Goal: Task Accomplishment & Management: Manage account settings

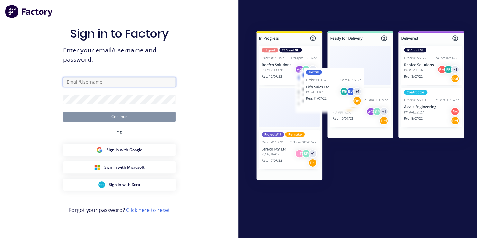
type input "[EMAIL_ADDRESS][DOMAIN_NAME]"
click at [117, 117] on button "Continue" at bounding box center [119, 117] width 113 height 10
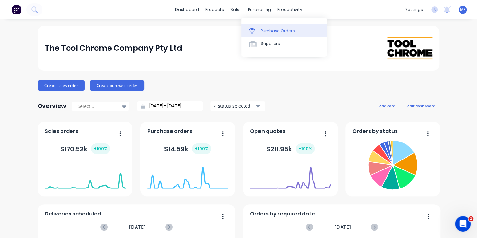
click at [271, 30] on div "Purchase Orders" at bounding box center [277, 31] width 34 height 6
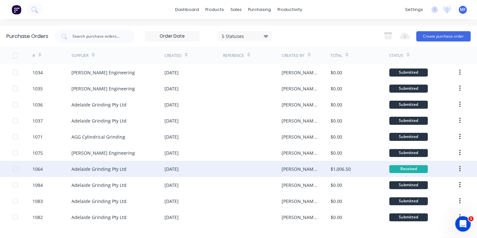
click at [277, 168] on div at bounding box center [252, 169] width 59 height 16
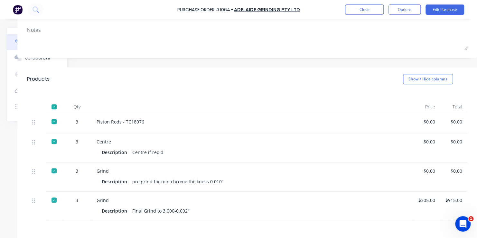
scroll to position [96, 64]
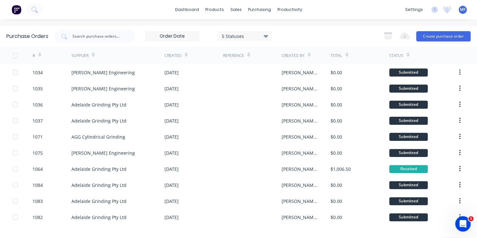
click at [460, 11] on span "MF" at bounding box center [462, 10] width 5 height 6
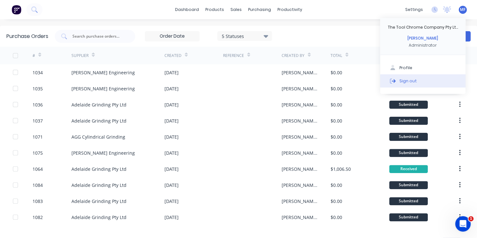
click at [400, 80] on div "Sign out" at bounding box center [407, 81] width 17 height 6
